Goal: Task Accomplishment & Management: Manage account settings

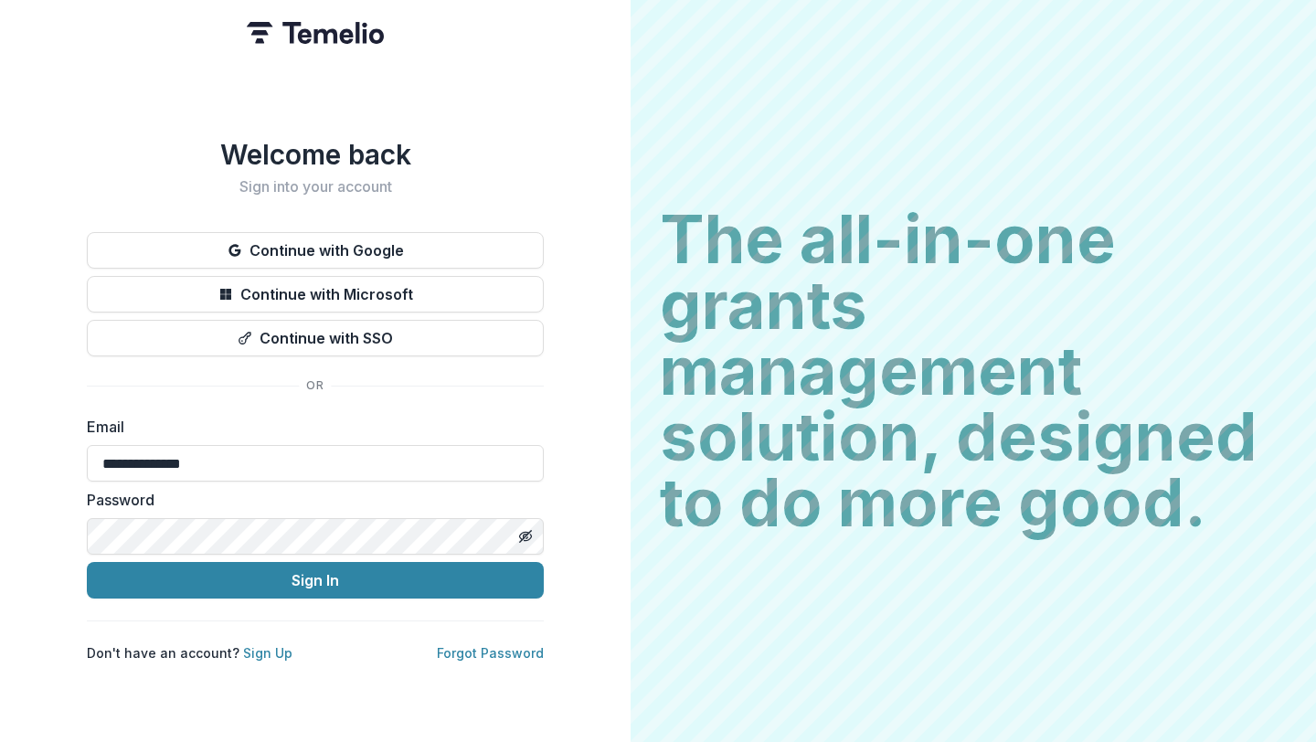
type input "**********"
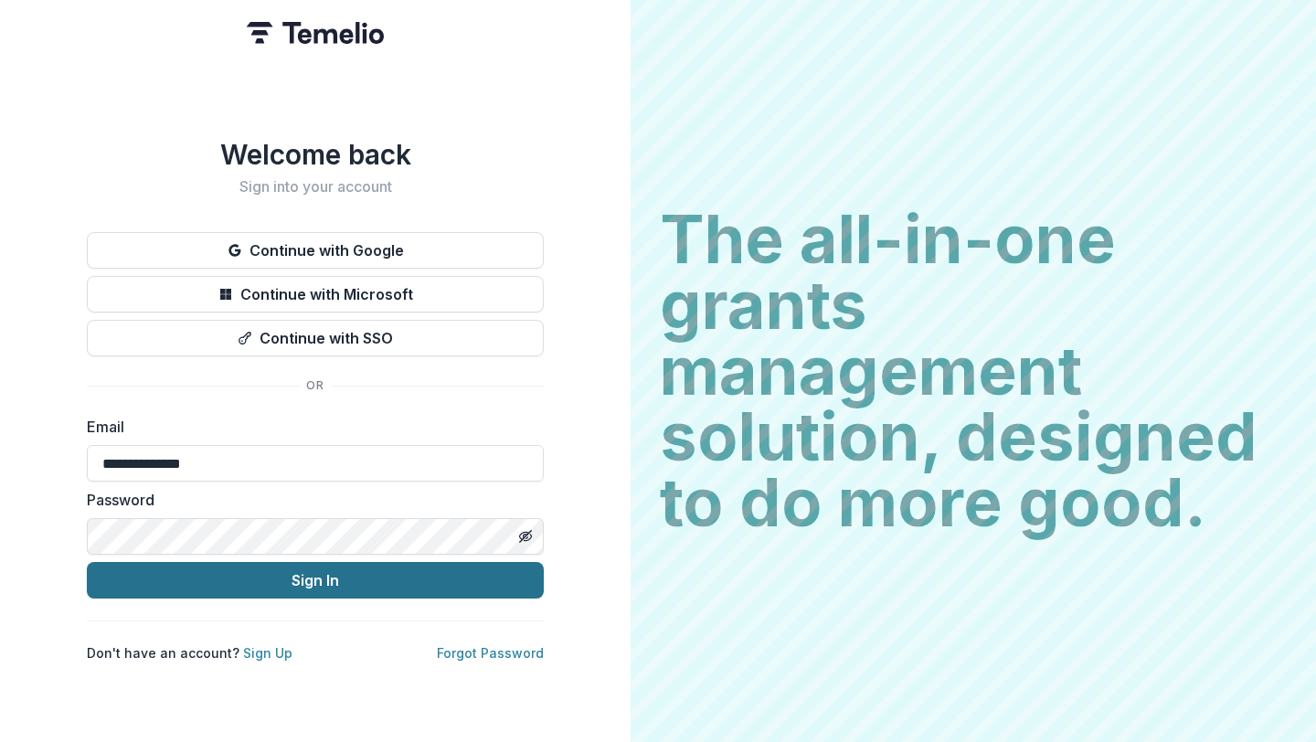
click at [276, 575] on button "Sign In" at bounding box center [315, 580] width 457 height 37
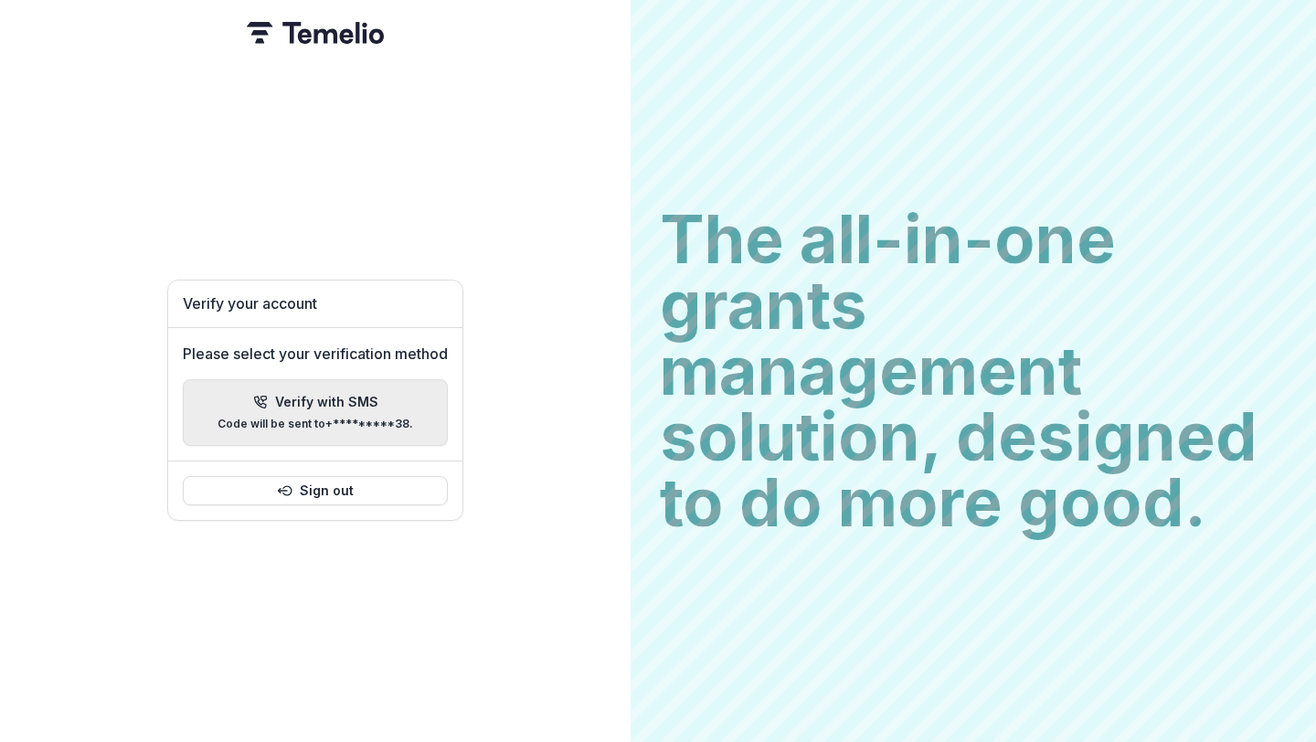
click at [332, 400] on p "Verify with SMS" at bounding box center [326, 403] width 103 height 16
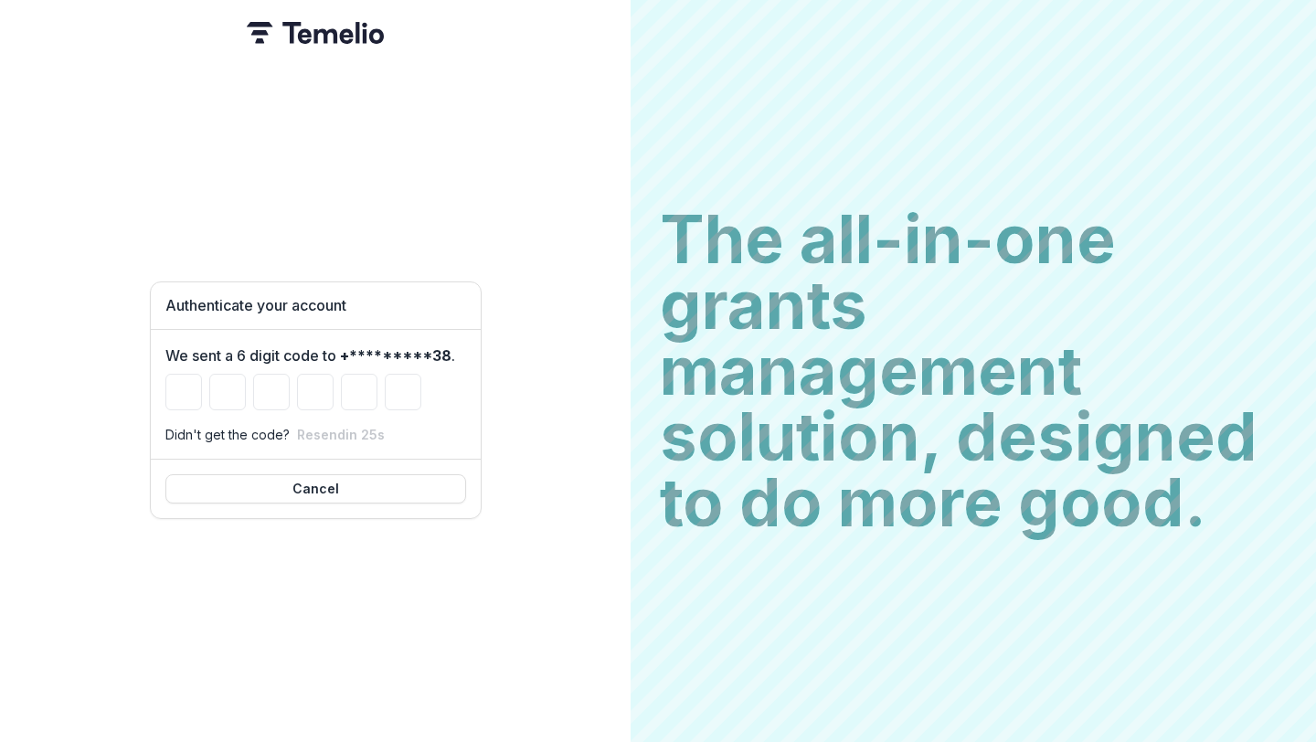
type input "*"
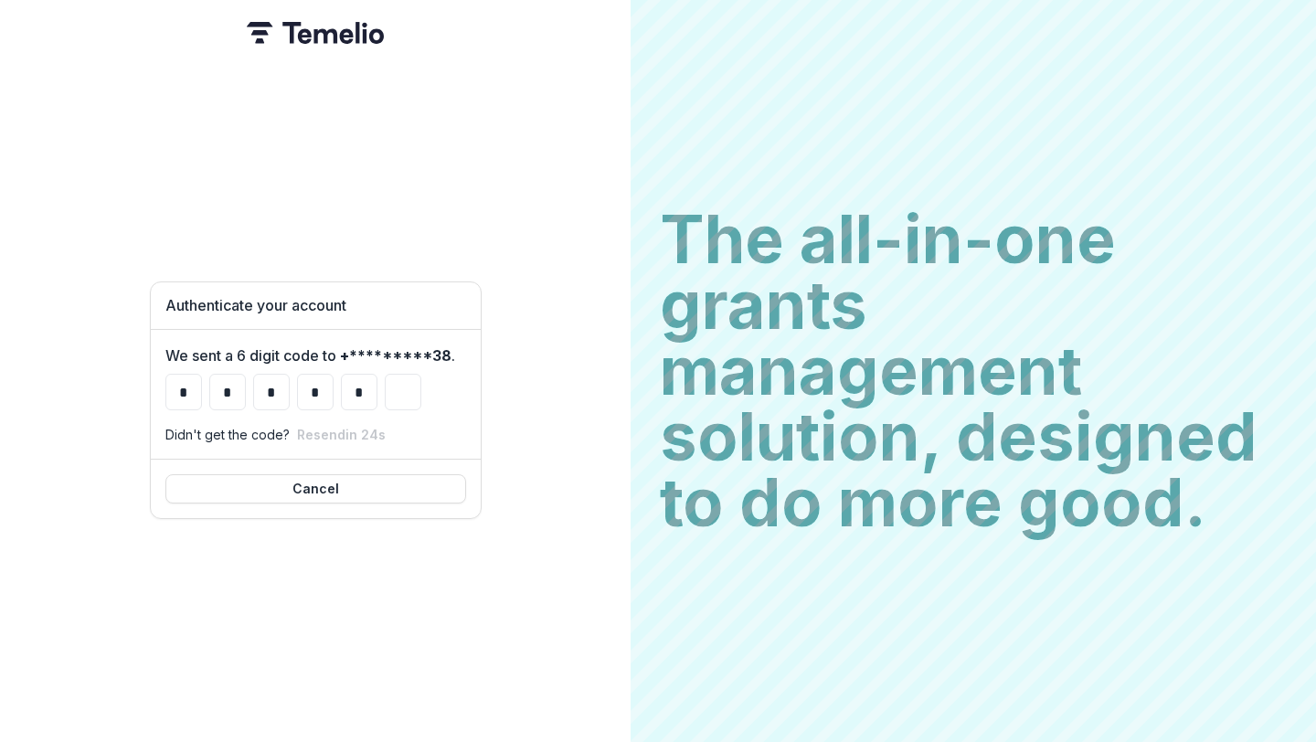
type input "*"
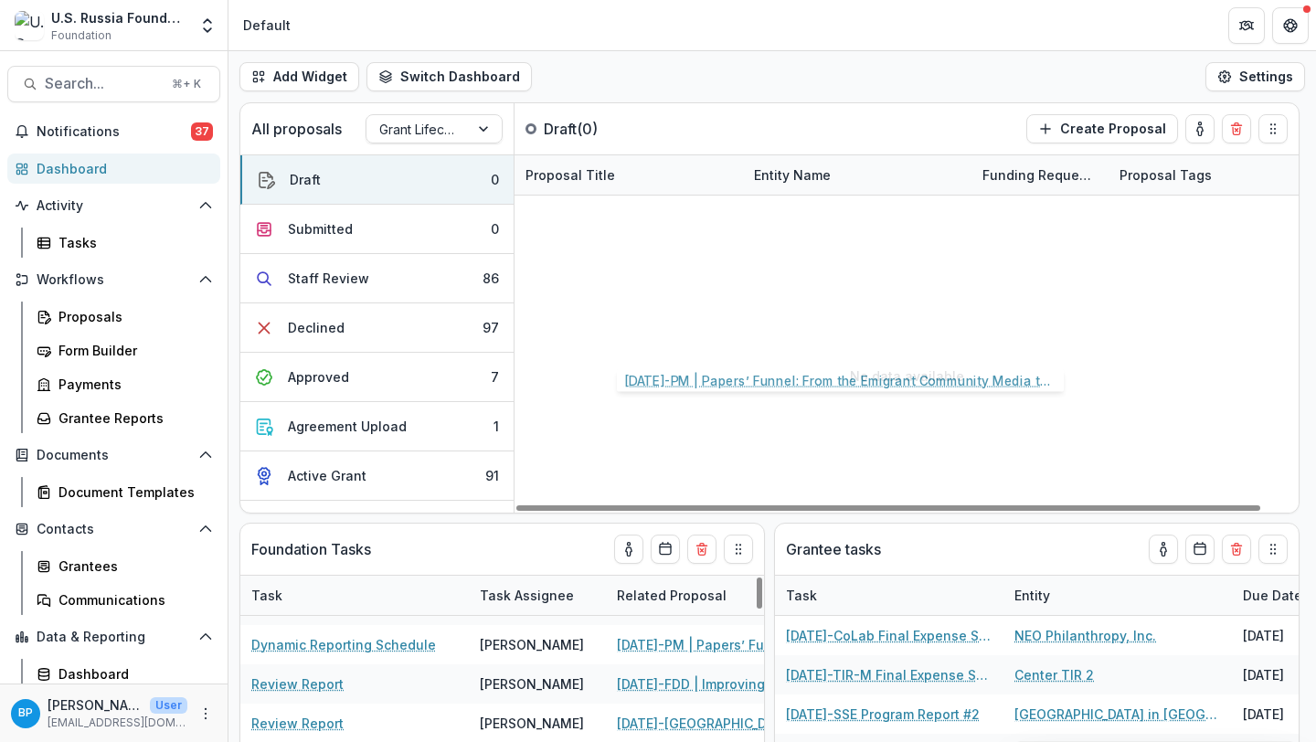
scroll to position [217, 0]
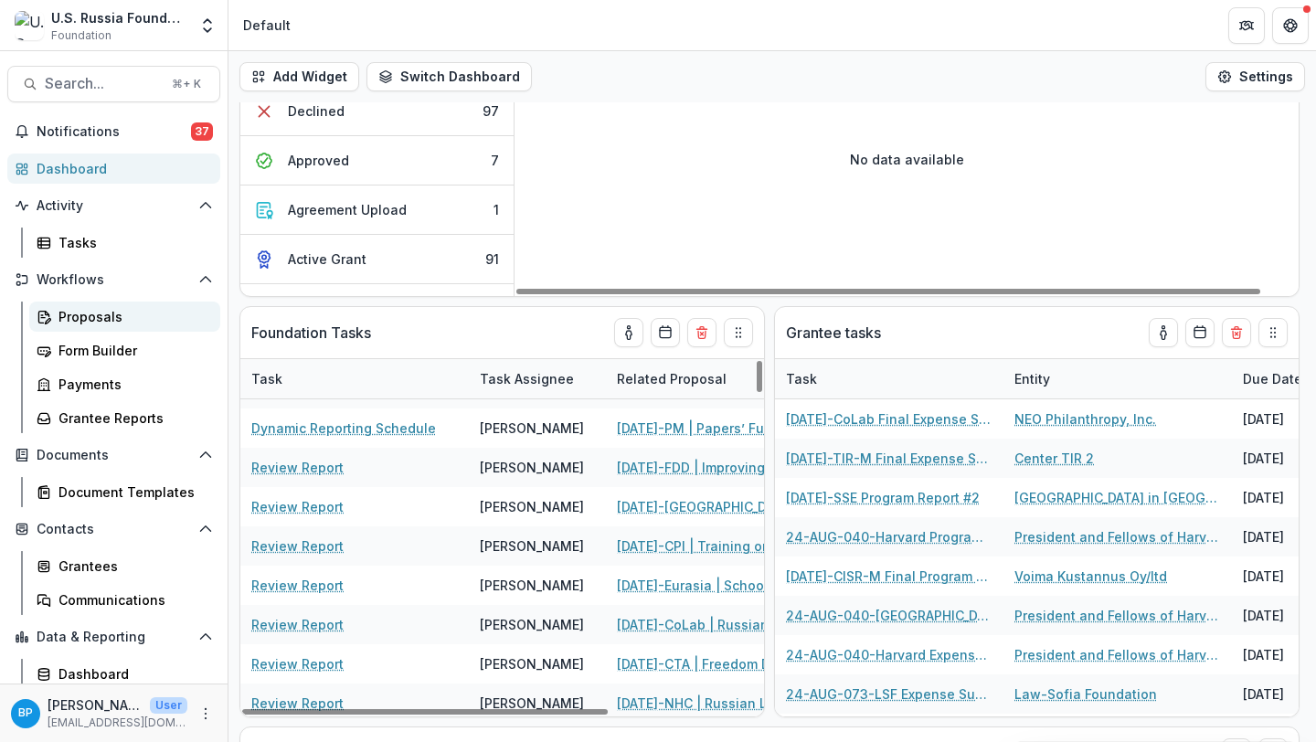
click at [112, 309] on div "Proposals" at bounding box center [131, 316] width 147 height 19
